Goal: Information Seeking & Learning: Learn about a topic

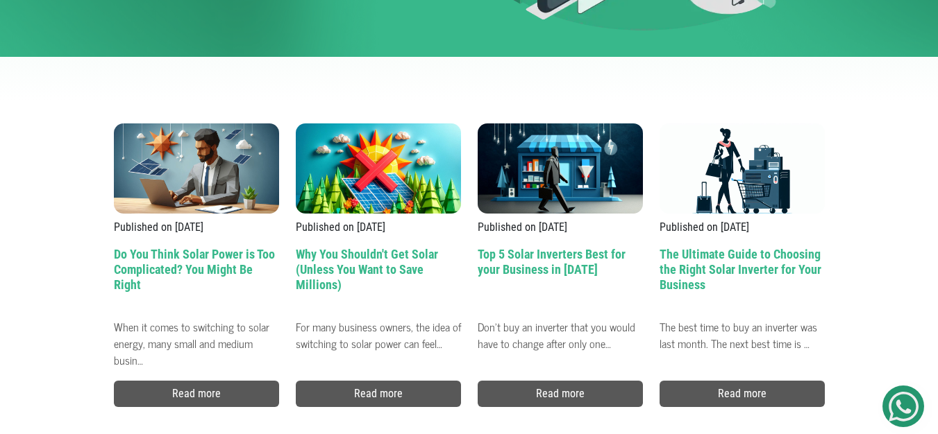
scroll to position [324, 0]
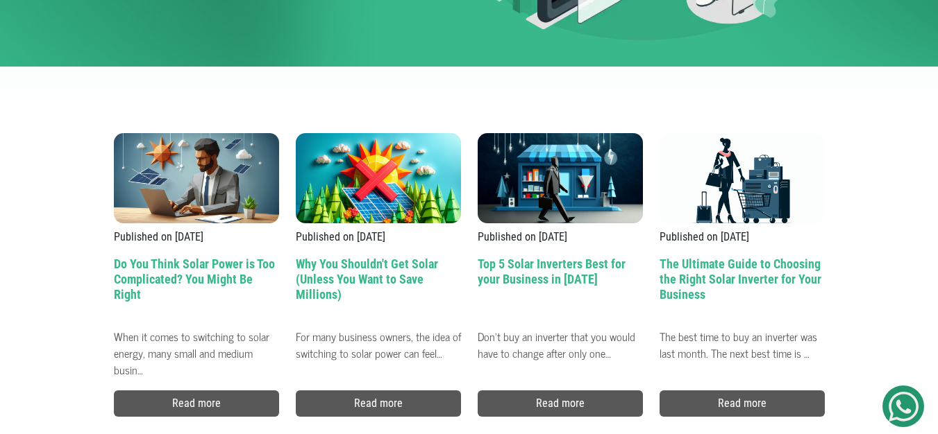
click at [175, 257] on h2 "Do You Think Solar Power is Too Complicated? You Might Be Right" at bounding box center [196, 290] width 165 height 66
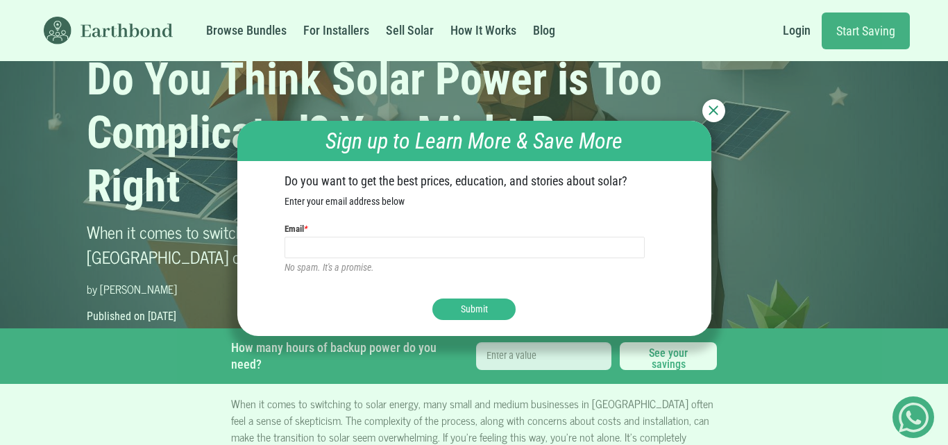
click at [713, 122] on div at bounding box center [713, 110] width 23 height 23
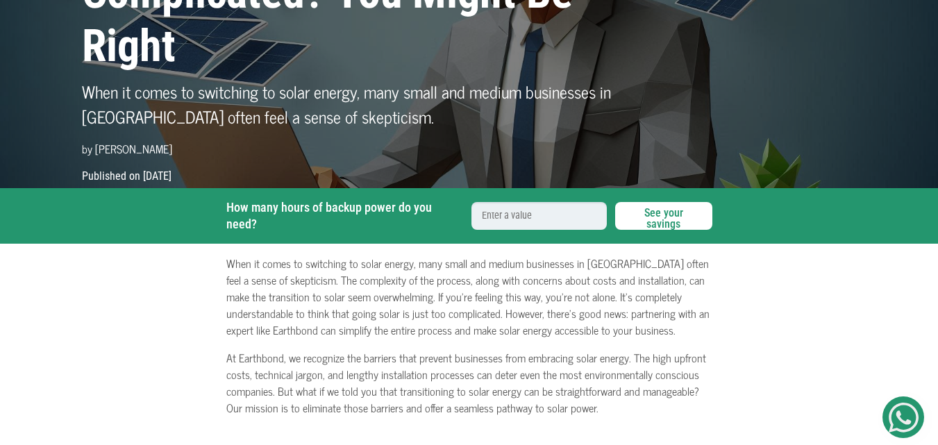
scroll to position [92, 0]
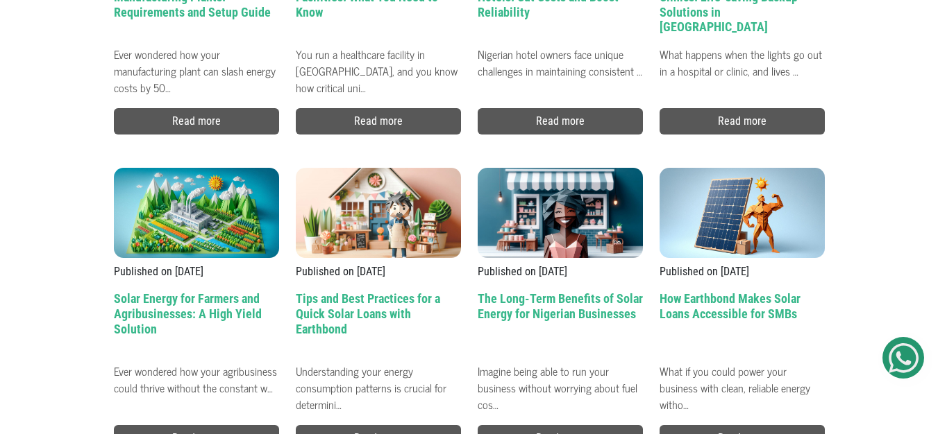
scroll to position [1897, 0]
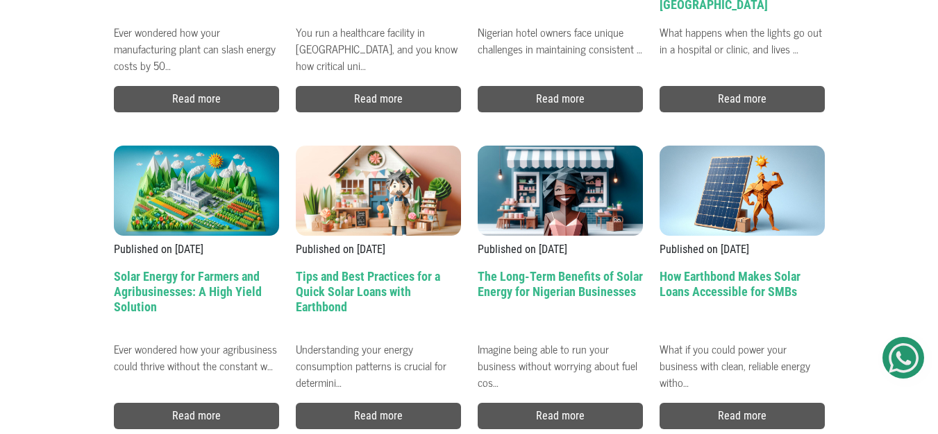
click at [727, 269] on h2 "How Earthbond Makes Solar Loans Accessible for SMBs" at bounding box center [741, 302] width 165 height 66
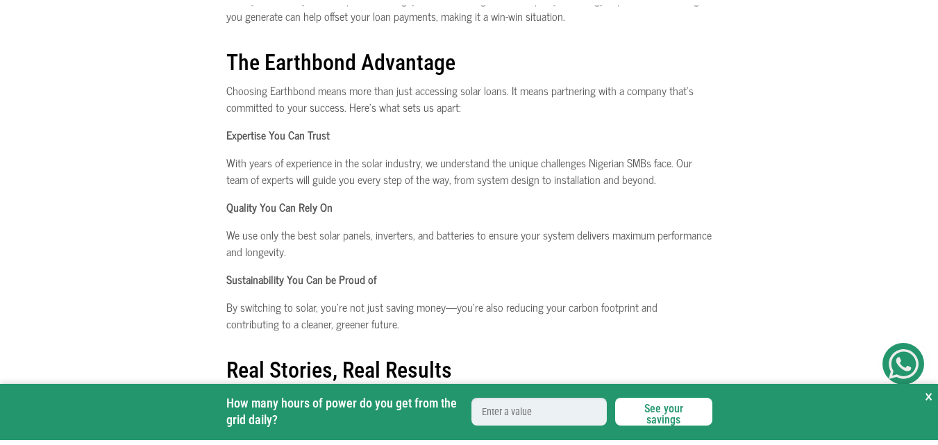
scroll to position [1110, 0]
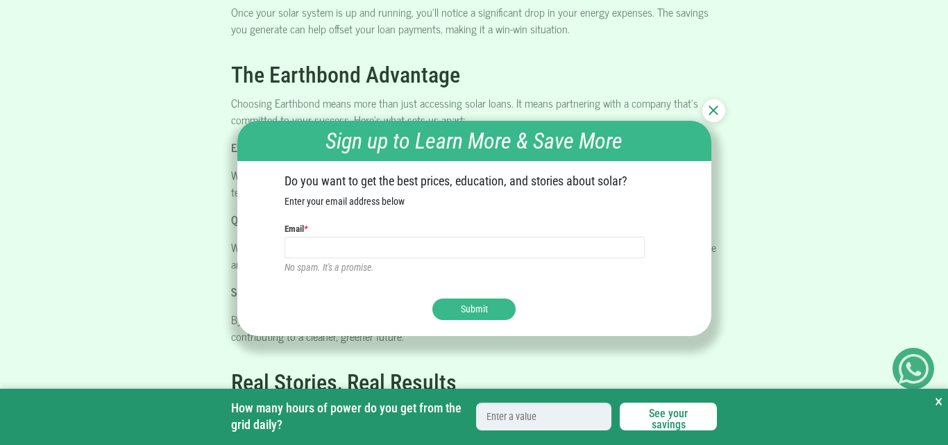
click at [710, 115] on img at bounding box center [714, 110] width 10 height 10
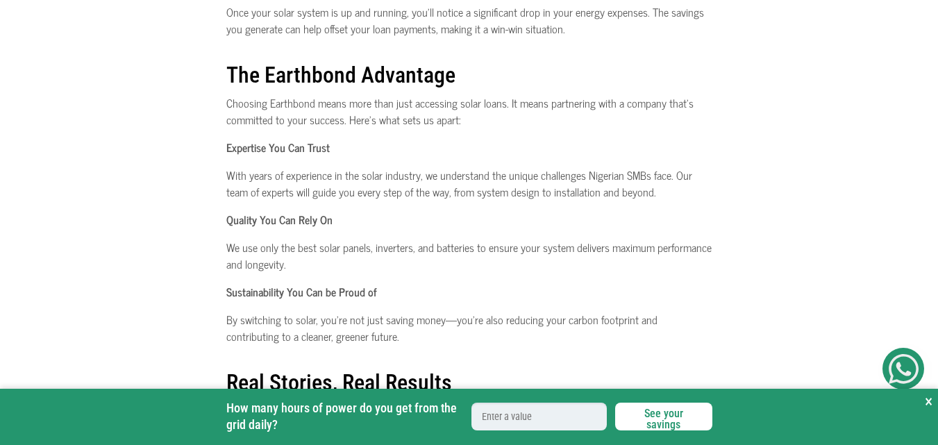
drag, startPoint x: 289, startPoint y: 215, endPoint x: 219, endPoint y: 188, distance: 75.1
copy p "Ready to take control of your energy costs and secure a brighter future for you…"
